Goal: Navigation & Orientation: Find specific page/section

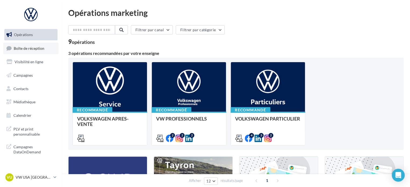
click at [31, 46] on span "Boîte de réception" at bounding box center [29, 48] width 31 height 5
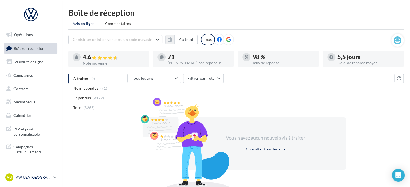
click at [31, 178] on p "VW USA [GEOGRAPHIC_DATA]" at bounding box center [34, 176] width 36 height 5
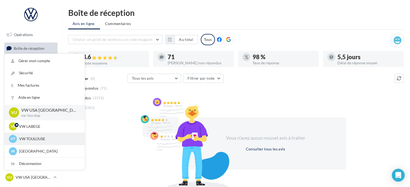
click at [34, 140] on p "VW TOULOUSE" at bounding box center [48, 138] width 59 height 5
